Goal: Task Accomplishment & Management: Complete application form

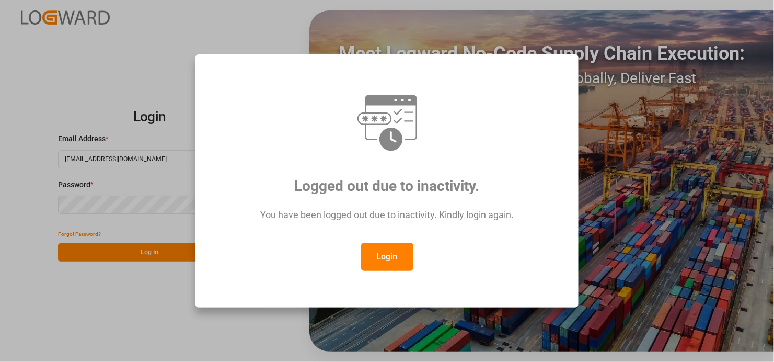
click at [400, 254] on button "Login" at bounding box center [387, 257] width 52 height 28
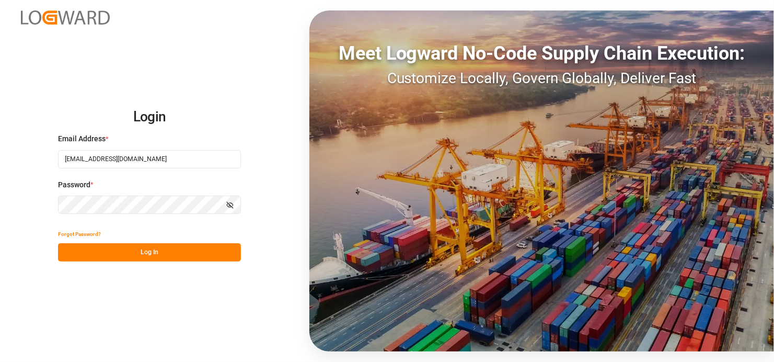
click at [184, 253] on button "Log In" at bounding box center [149, 252] width 183 height 18
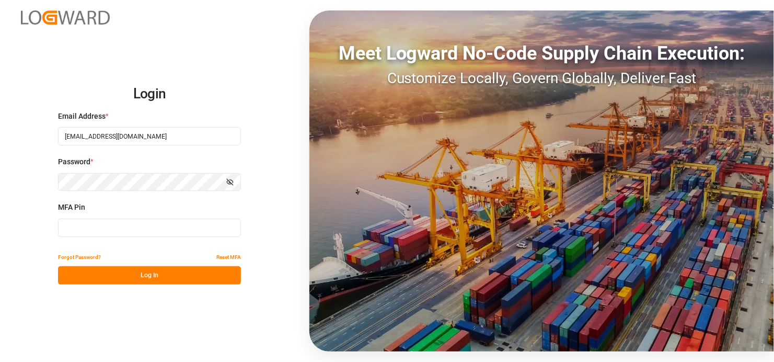
click at [97, 227] on input at bounding box center [149, 228] width 183 height 18
click at [95, 223] on input at bounding box center [149, 228] width 183 height 18
type input "850322"
click at [97, 273] on button "Log In" at bounding box center [149, 275] width 183 height 18
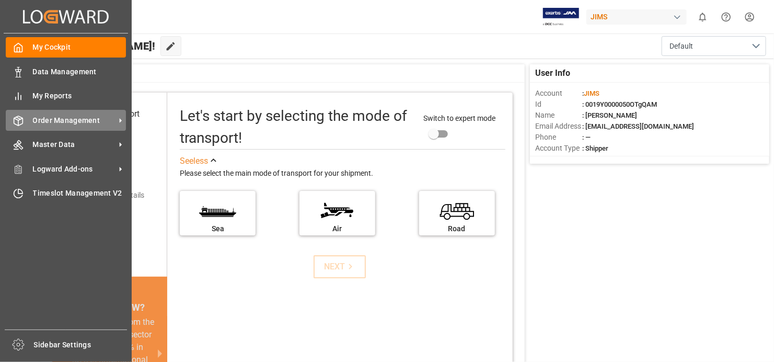
click at [30, 118] on div "Order Management Order Management" at bounding box center [66, 120] width 120 height 20
click at [27, 121] on div "Order Management Order Management" at bounding box center [66, 120] width 120 height 20
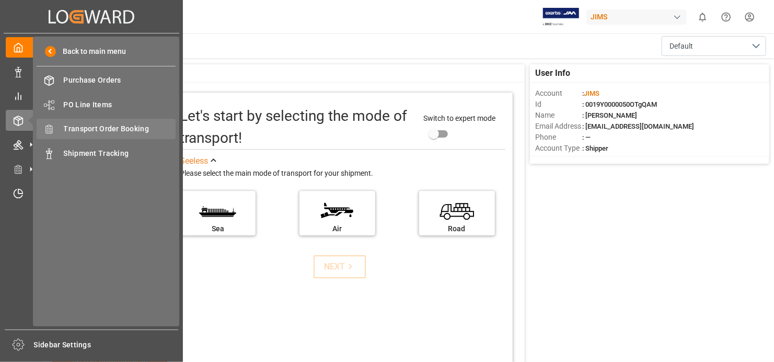
click at [122, 128] on span "Transport Order Booking" at bounding box center [120, 128] width 112 height 11
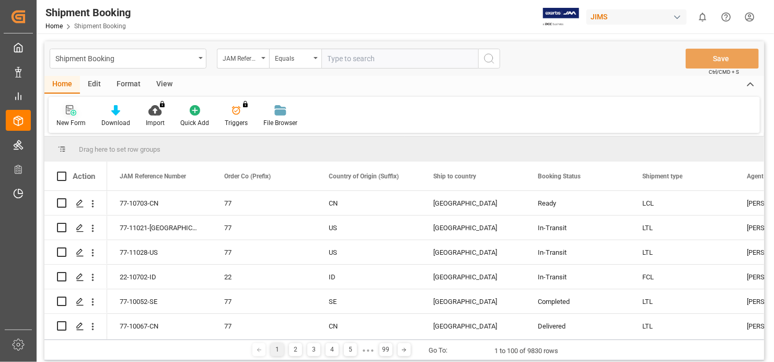
click at [72, 106] on icon at bounding box center [71, 110] width 10 height 10
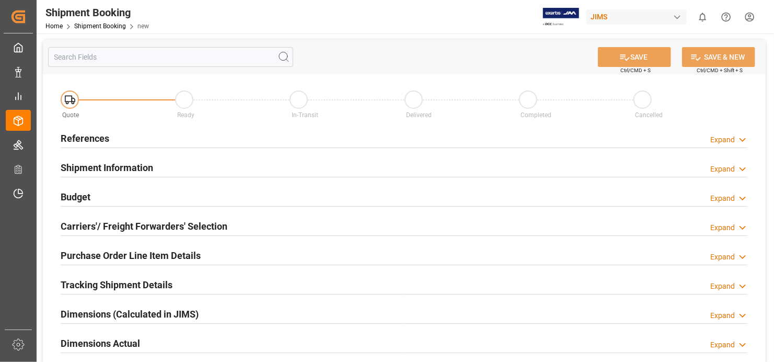
click at [100, 139] on h2 "References" at bounding box center [85, 138] width 49 height 14
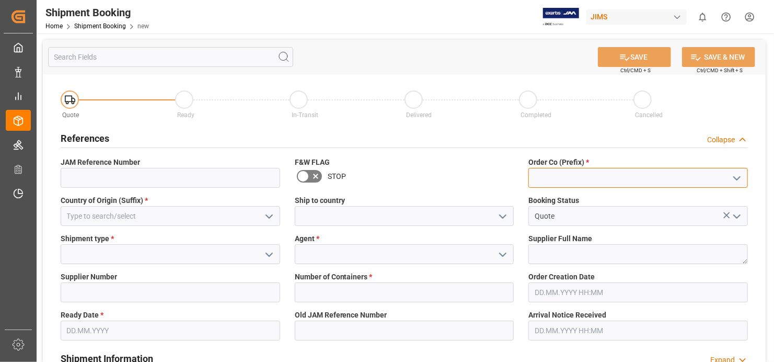
click at [598, 178] on input at bounding box center [639, 178] width 220 height 20
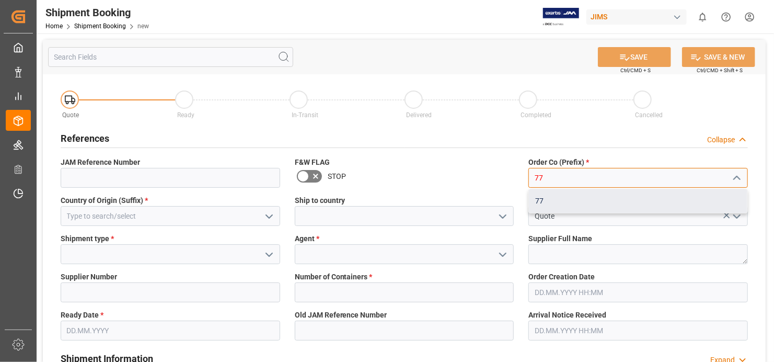
click at [589, 199] on div "77" at bounding box center [638, 201] width 219 height 24
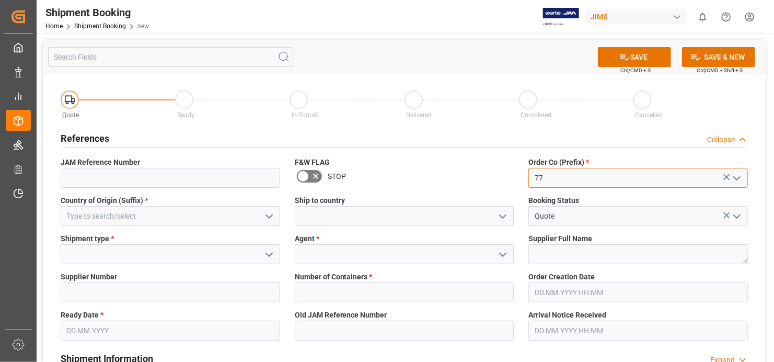
type input "77"
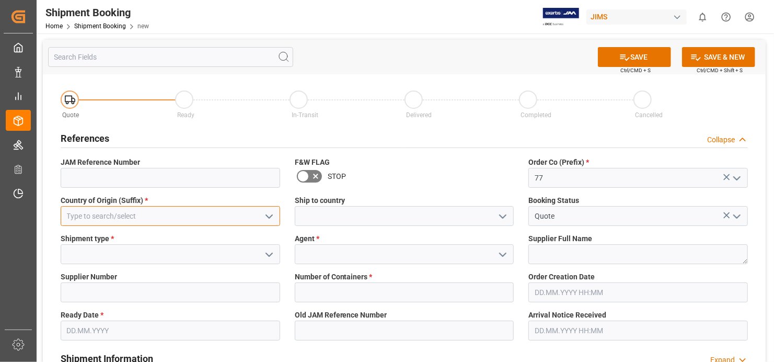
click at [172, 216] on input at bounding box center [171, 216] width 220 height 20
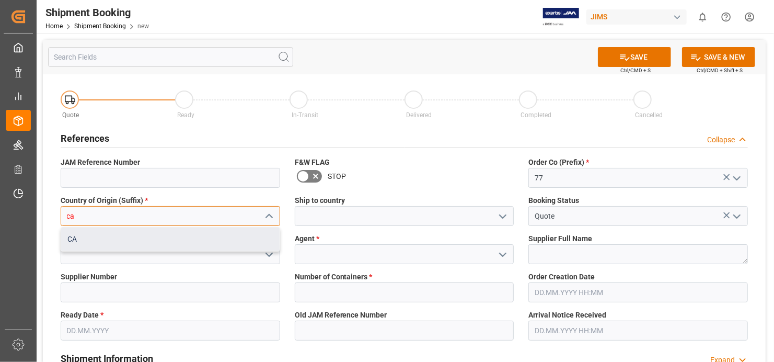
click at [196, 236] on div "CA" at bounding box center [170, 239] width 219 height 24
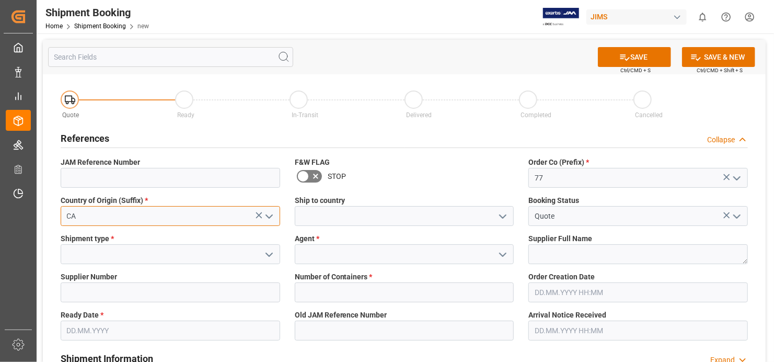
type input "CA"
click at [156, 256] on input at bounding box center [171, 254] width 220 height 20
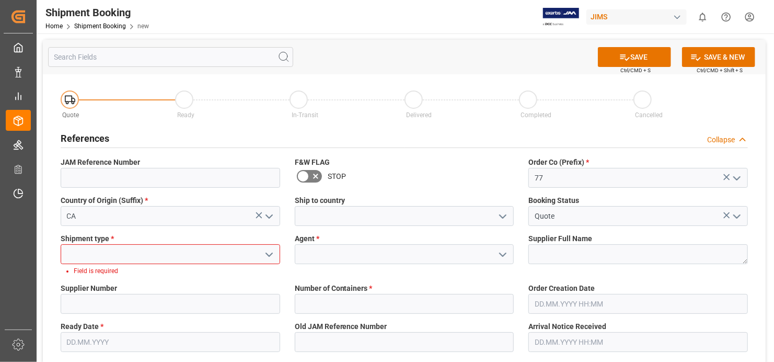
click at [268, 253] on icon "open menu" at bounding box center [269, 254] width 13 height 13
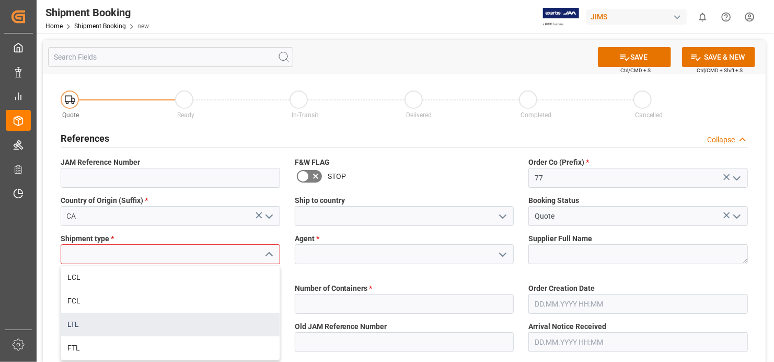
click at [223, 325] on div "LTL" at bounding box center [170, 325] width 219 height 24
type input "LTL"
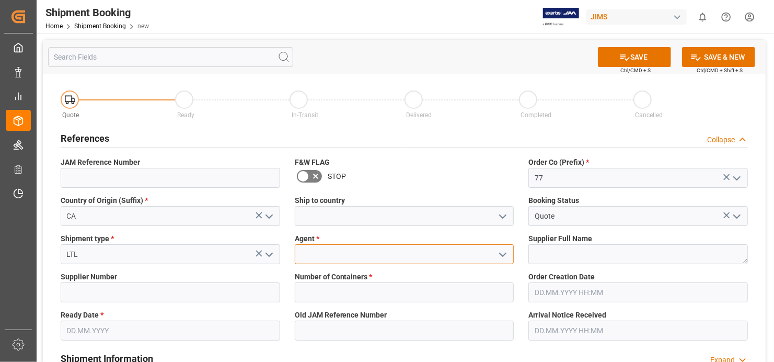
click at [434, 256] on input at bounding box center [405, 254] width 220 height 20
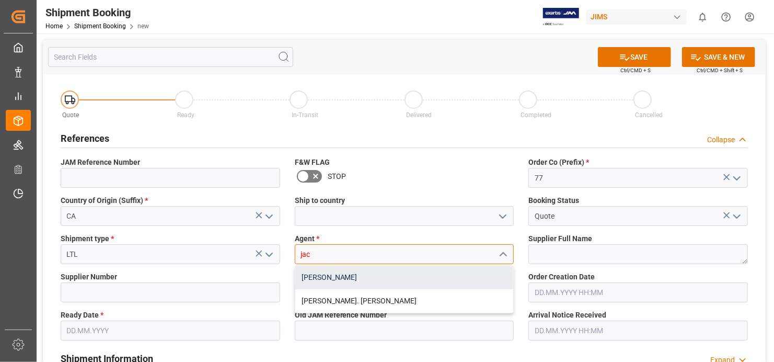
click at [430, 276] on div "[PERSON_NAME]" at bounding box center [404, 278] width 219 height 24
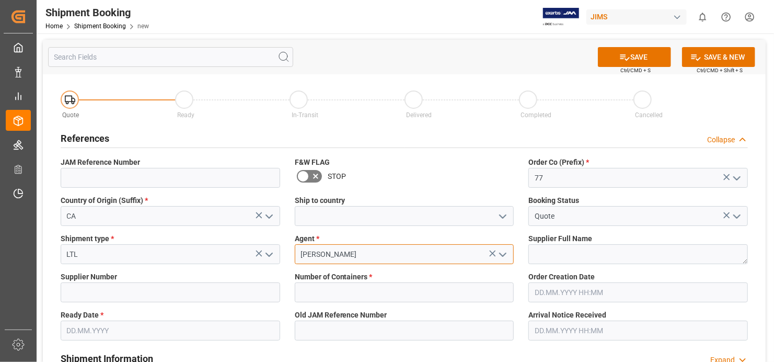
type input "[PERSON_NAME]"
click at [633, 256] on textarea at bounding box center [639, 254] width 220 height 20
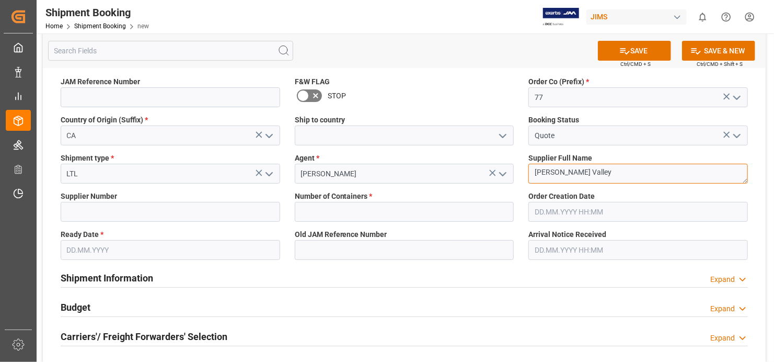
scroll to position [105, 0]
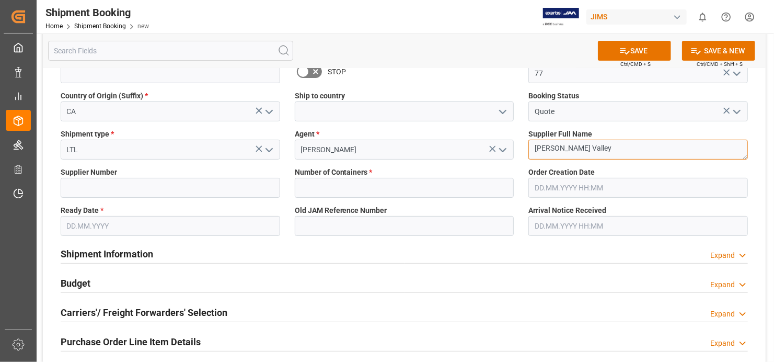
type textarea "[PERSON_NAME] Valley"
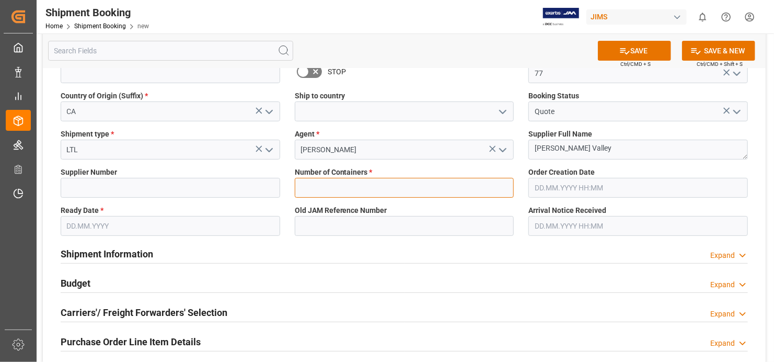
click at [389, 187] on input "text" at bounding box center [405, 188] width 220 height 20
type input "0"
click at [148, 228] on input "text" at bounding box center [171, 226] width 220 height 20
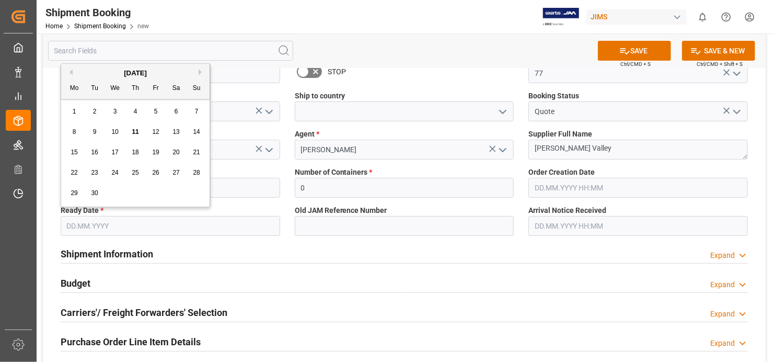
click at [137, 129] on span "11" at bounding box center [135, 131] width 7 height 7
type input "[DATE]"
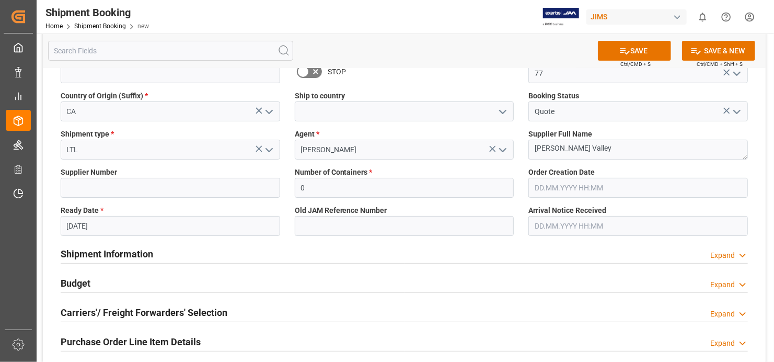
scroll to position [0, 0]
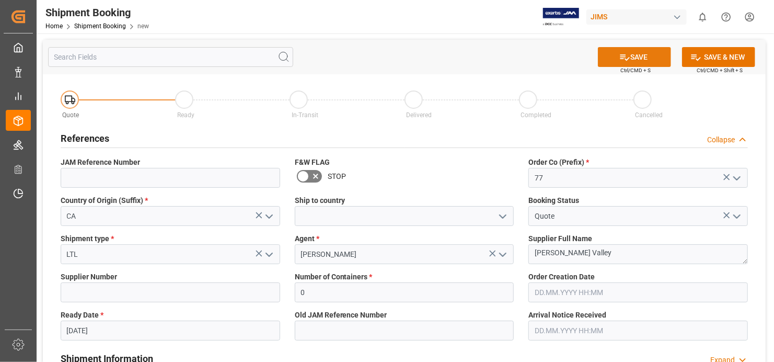
click at [649, 57] on button "SAVE" at bounding box center [634, 57] width 73 height 20
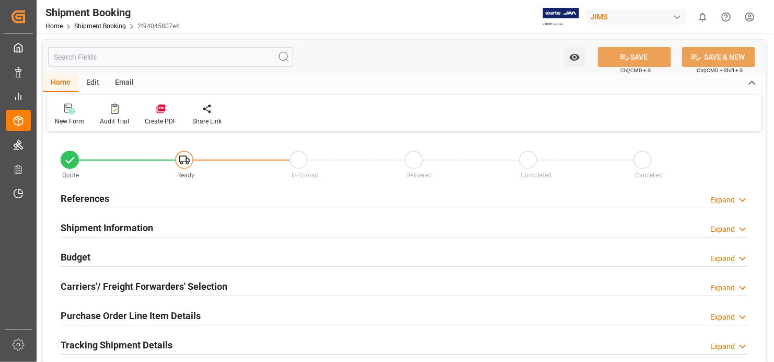
type input "0"
type input "[DATE]"
click at [86, 198] on h2 "References" at bounding box center [85, 198] width 49 height 14
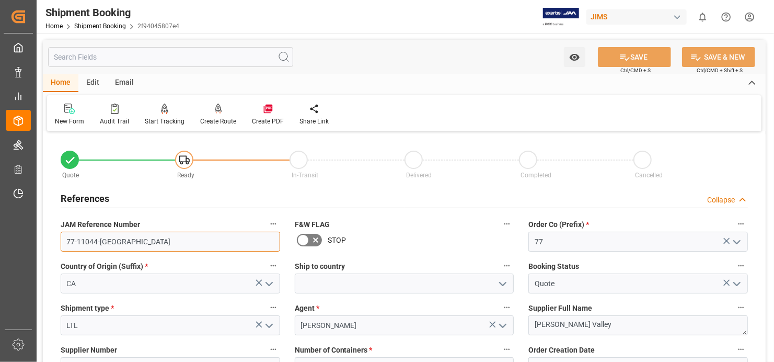
drag, startPoint x: 108, startPoint y: 241, endPoint x: 43, endPoint y: 240, distance: 64.8
